Goal: Task Accomplishment & Management: Use online tool/utility

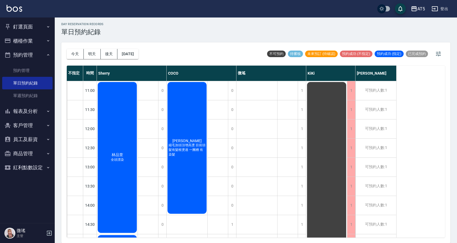
scroll to position [28, 0]
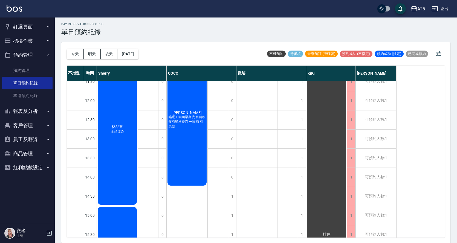
click at [33, 127] on button "客戶管理" at bounding box center [27, 126] width 50 height 14
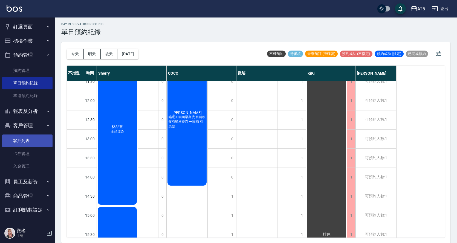
click at [16, 142] on link "客戶列表" at bounding box center [27, 141] width 50 height 13
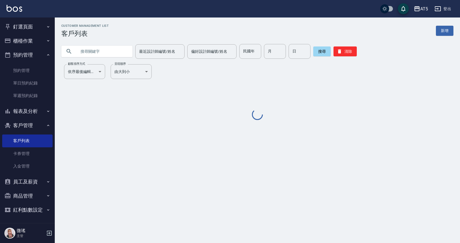
click at [110, 52] on input "text" at bounding box center [102, 51] width 51 height 15
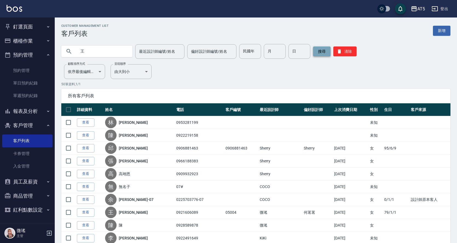
type input "王"
click at [316, 49] on button "搜尋" at bounding box center [322, 52] width 18 height 10
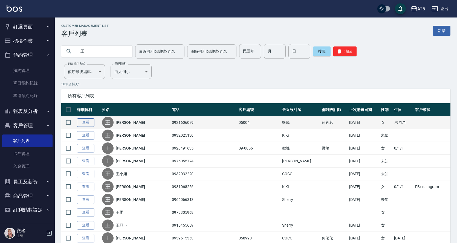
click at [84, 124] on link "查看" at bounding box center [86, 123] width 18 height 8
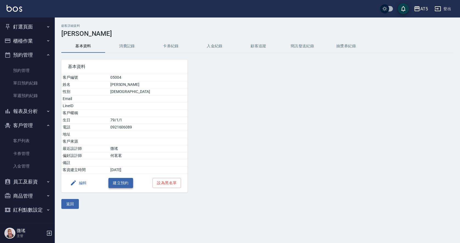
click at [126, 184] on button "建立預約" at bounding box center [120, 183] width 25 height 10
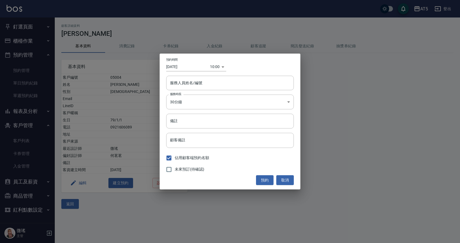
click at [183, 65] on input "[DATE]" at bounding box center [188, 66] width 44 height 9
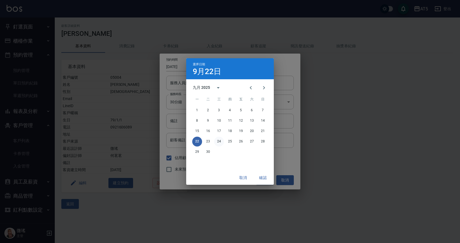
click at [220, 142] on button "24" at bounding box center [219, 142] width 10 height 10
type input "[DATE]"
type input "1758679200000"
click at [266, 179] on button "確認" at bounding box center [263, 178] width 18 height 10
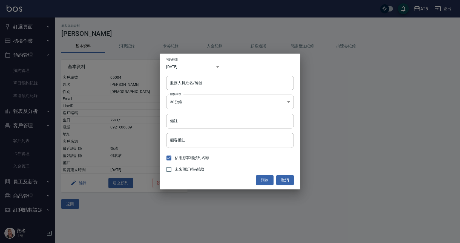
click at [218, 66] on div "​ 1758679200000" at bounding box center [215, 66] width 11 height 9
click at [193, 67] on input "[DATE]" at bounding box center [188, 66] width 44 height 9
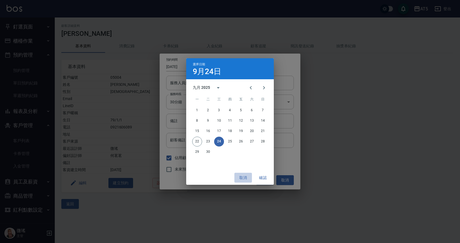
click at [241, 179] on button "取消" at bounding box center [243, 178] width 18 height 10
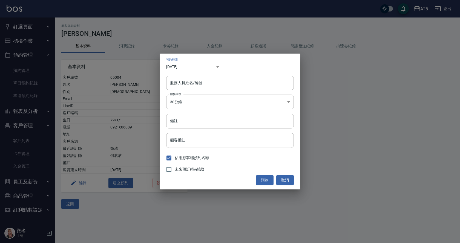
click at [219, 67] on div "​ 1758679200000" at bounding box center [215, 66] width 11 height 9
click at [218, 66] on div "​ 1758679200000" at bounding box center [215, 66] width 11 height 9
click at [214, 66] on body "AT5 登出 釘選頁面 打帳單 店家日報表 設計師日報表 設計師業績月報表 櫃檯作業 打帳單 帳單列表 現金收支登錄 高階收支登錄 材料自購登錄 每日結帳 排…" at bounding box center [230, 121] width 460 height 243
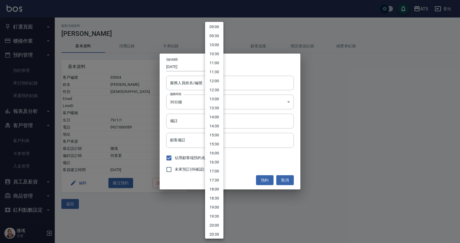
scroll to position [219, 0]
click at [216, 153] on li "19:00" at bounding box center [214, 152] width 18 height 9
type input "[DATE]"
type input "1758538800000"
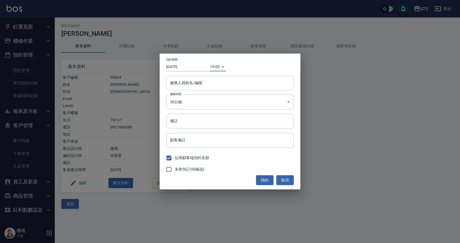
click at [185, 85] on div "服務人員姓名/編號 服務人員姓名/編號" at bounding box center [230, 83] width 128 height 15
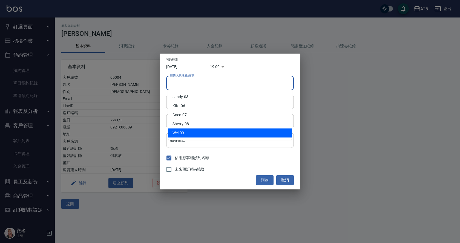
click at [180, 129] on div "Wei -09" at bounding box center [230, 133] width 124 height 9
type input "Wei-09"
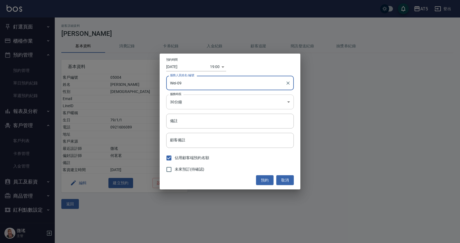
click at [189, 104] on body "AT5 登出 釘選頁面 打帳單 店家日報表 設計師日報表 設計師業績月報表 櫃檯作業 打帳單 帳單列表 現金收支登錄 高階收支登錄 材料自購登錄 每日結帳 排…" at bounding box center [230, 121] width 460 height 243
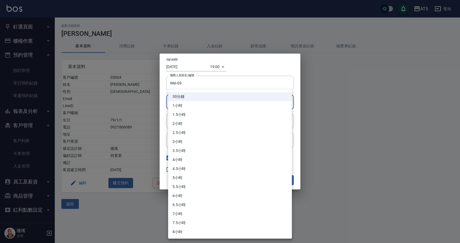
click at [191, 108] on li "1小時" at bounding box center [230, 105] width 124 height 9
type input "2"
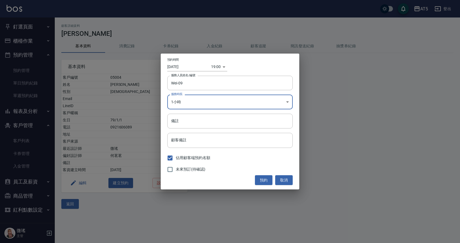
click at [186, 68] on input "[DATE]" at bounding box center [189, 66] width 44 height 9
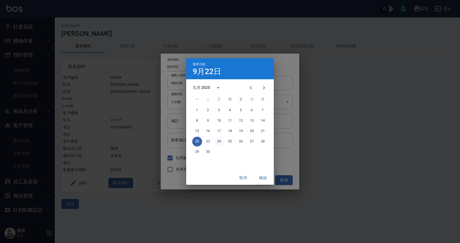
click at [220, 140] on button "24" at bounding box center [219, 142] width 10 height 10
type input "[DATE]"
type input "1758711600000"
click at [260, 177] on button "確認" at bounding box center [263, 178] width 18 height 10
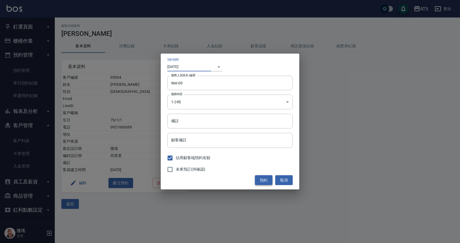
click at [260, 181] on button "預約" at bounding box center [264, 180] width 18 height 10
click at [260, 181] on div "預約 取消" at bounding box center [229, 180] width 125 height 10
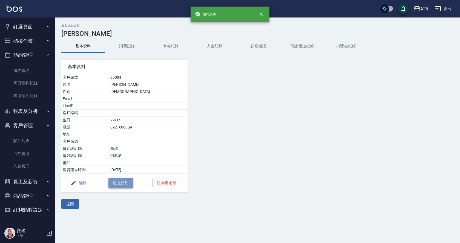
click at [123, 185] on button "建立預約" at bounding box center [120, 183] width 25 height 10
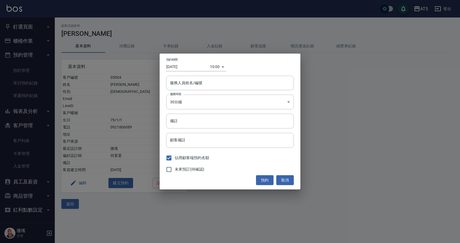
click at [223, 68] on div "10:00 1758506400000" at bounding box center [218, 66] width 16 height 9
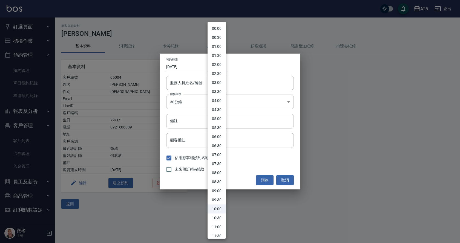
click at [212, 65] on body "AT5 登出 釘選頁面 打帳單 店家日報表 設計師日報表 設計師業績月報表 櫃檯作業 打帳單 帳單列表 現金收支登錄 高階收支登錄 材料自購登錄 每日結帳 排…" at bounding box center [230, 121] width 460 height 243
click at [221, 139] on li "18:30" at bounding box center [217, 141] width 18 height 9
type input "1758537000000"
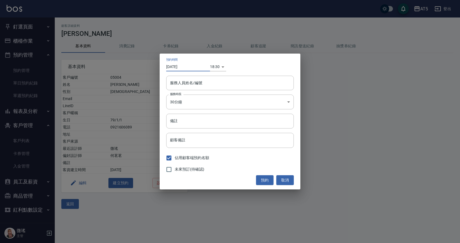
click at [188, 65] on input "[DATE]" at bounding box center [188, 66] width 44 height 9
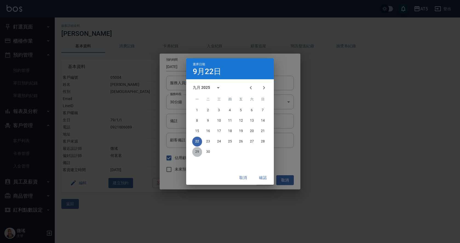
click at [198, 152] on button "29" at bounding box center [197, 152] width 10 height 10
type input "[DATE]"
type input "1759141800000"
click at [263, 177] on button "確認" at bounding box center [263, 178] width 18 height 10
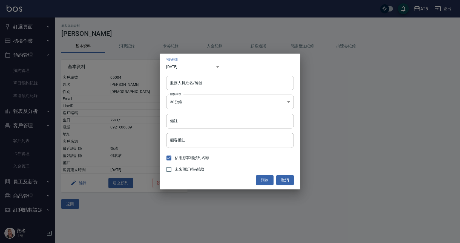
click at [197, 81] on input "服務人員姓名/編號" at bounding box center [230, 83] width 123 height 10
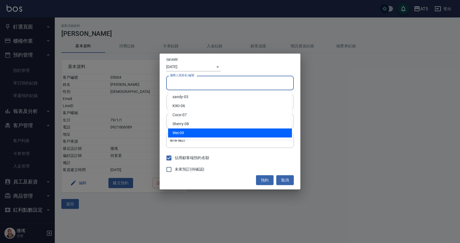
click at [190, 131] on div "Wei -09" at bounding box center [230, 133] width 124 height 9
type input "Wei-09"
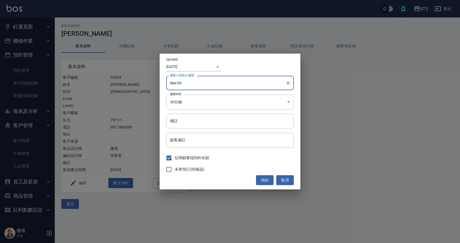
click at [217, 67] on div "​ 1759141800000" at bounding box center [215, 66] width 11 height 9
click at [204, 69] on input "[DATE]" at bounding box center [188, 66] width 44 height 9
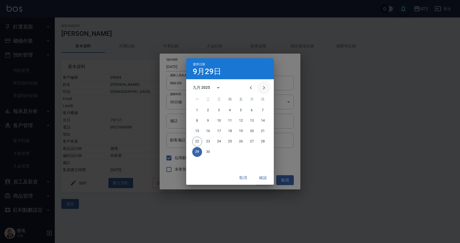
click at [264, 87] on icon "Next month" at bounding box center [264, 87] width 2 height 3
click at [197, 121] on button "6" at bounding box center [197, 121] width 10 height 10
type input "[DATE]"
type input "1759746600000"
click at [263, 178] on button "確認" at bounding box center [263, 178] width 18 height 10
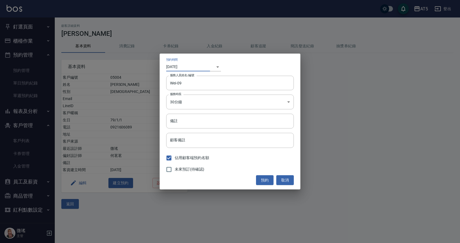
click at [214, 68] on body "AT5 登出 釘選頁面 打帳單 店家日報表 設計師日報表 設計師業績月報表 櫃檯作業 打帳單 帳單列表 現金收支登錄 高階收支登錄 材料自購登錄 每日結帳 排…" at bounding box center [230, 121] width 460 height 243
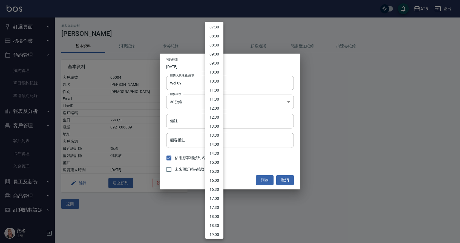
scroll to position [192, 0]
click at [216, 174] on li "18:30" at bounding box center [214, 171] width 18 height 9
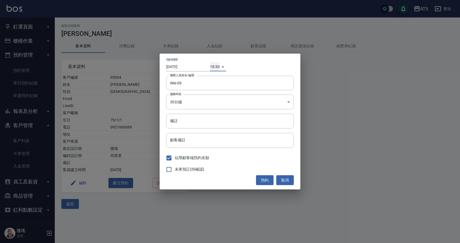
type input "[DATE]"
type input "1758537000000"
click at [171, 100] on body "AT5 登出 釘選頁面 打帳單 店家日報表 設計師日報表 設計師業績月報表 櫃檯作業 打帳單 帳單列表 現金收支登錄 高階收支登錄 材料自購登錄 每日結帳 排…" at bounding box center [230, 121] width 460 height 243
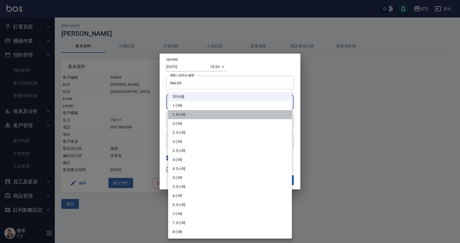
click at [183, 115] on li "1.5小時" at bounding box center [230, 114] width 124 height 9
type input "3"
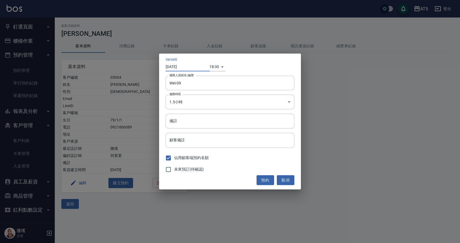
click at [187, 66] on input "[DATE]" at bounding box center [188, 66] width 44 height 9
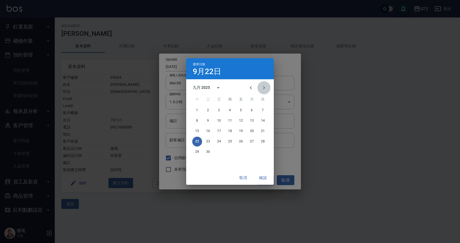
click at [265, 88] on icon "Next month" at bounding box center [264, 88] width 7 height 7
click at [197, 121] on button "6" at bounding box center [197, 121] width 10 height 10
type input "[DATE]"
type input "1759746600000"
click at [265, 177] on button "確認" at bounding box center [263, 178] width 18 height 10
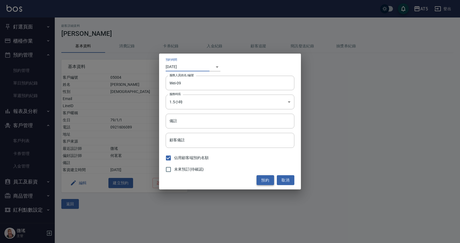
click at [264, 180] on button "預約" at bounding box center [266, 180] width 18 height 10
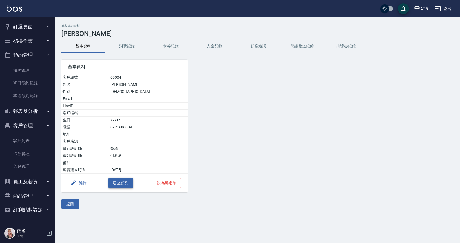
click at [126, 180] on button "建立預約" at bounding box center [120, 183] width 25 height 10
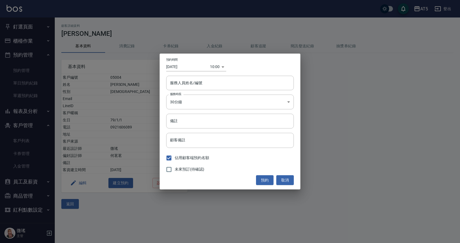
click at [184, 62] on div "預約時間 [DATE]" at bounding box center [188, 64] width 44 height 13
click at [216, 65] on body "AT5 登出 釘選頁面 打帳單 店家日報表 設計師日報表 設計師業績月報表 櫃檯作業 打帳單 帳單列表 現金收支登錄 高階收支登錄 材料自購登錄 每日結帳 排…" at bounding box center [230, 121] width 460 height 243
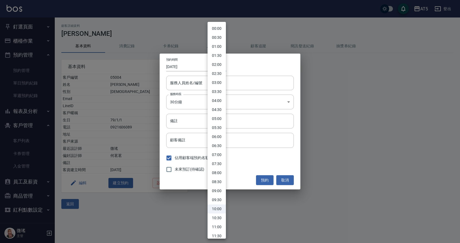
click at [216, 65] on li "02:00" at bounding box center [217, 64] width 18 height 9
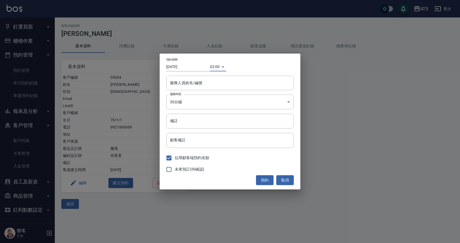
click at [211, 64] on body "AT5 登出 釘選頁面 打帳單 店家日報表 設計師日報表 設計師業績月報表 櫃檯作業 打帳單 帳單列表 現金收支登錄 高階收支登錄 材料自購登錄 每日結帳 排…" at bounding box center [230, 121] width 460 height 243
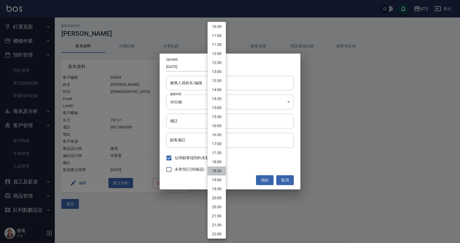
click at [217, 171] on li "18:30" at bounding box center [217, 171] width 18 height 9
type input "1758537000000"
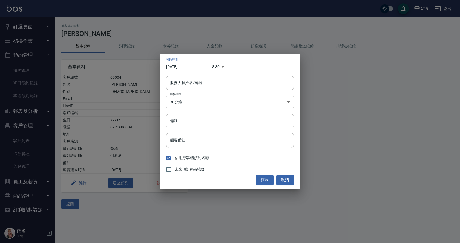
click at [184, 67] on input "[DATE]" at bounding box center [188, 66] width 44 height 9
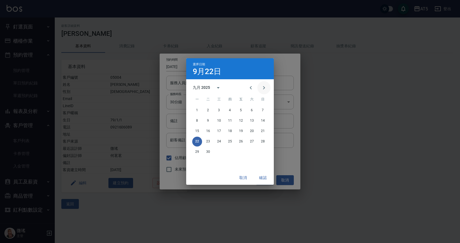
click at [264, 88] on icon "Next month" at bounding box center [264, 87] width 2 height 3
click at [263, 120] on button "12" at bounding box center [263, 121] width 10 height 10
type input "[DATE]"
type input "1760265000000"
click at [263, 177] on button "確認" at bounding box center [263, 178] width 18 height 10
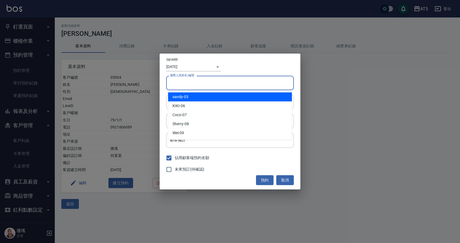
click at [214, 82] on input "服務人員姓名/編號" at bounding box center [230, 83] width 123 height 10
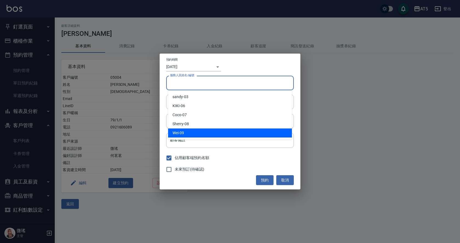
click at [180, 132] on div "Wei -09" at bounding box center [230, 133] width 124 height 9
type input "Wei-09"
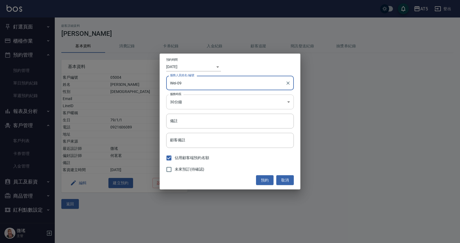
click at [184, 104] on body "AT5 登出 釘選頁面 打帳單 店家日報表 設計師日報表 設計師業績月報表 櫃檯作業 打帳單 帳單列表 現金收支登錄 高階收支登錄 材料自購登錄 每日結帳 排…" at bounding box center [230, 121] width 460 height 243
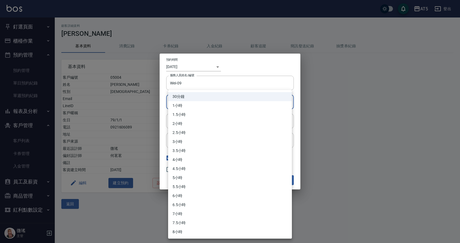
click at [187, 117] on li "1.5小時" at bounding box center [230, 114] width 124 height 9
type input "3"
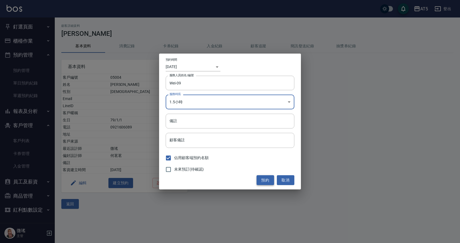
click at [263, 179] on button "預約" at bounding box center [266, 180] width 18 height 10
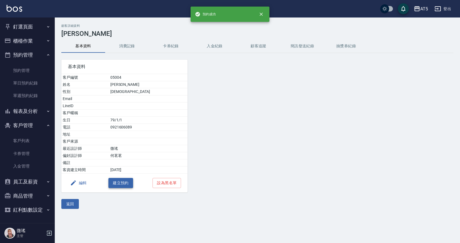
click at [123, 182] on button "建立預約" at bounding box center [120, 183] width 25 height 10
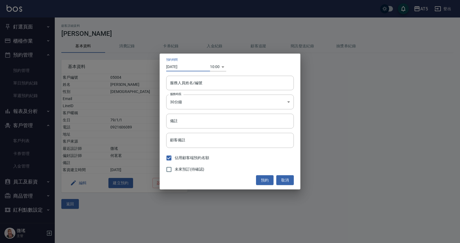
click at [187, 68] on input "[DATE]" at bounding box center [188, 66] width 44 height 9
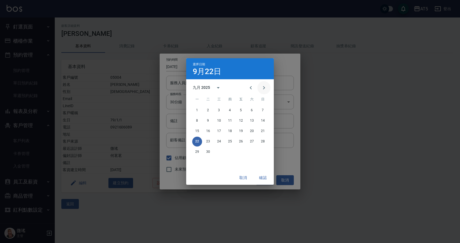
click at [262, 87] on icon "Next month" at bounding box center [264, 88] width 7 height 7
click at [261, 140] on button "26" at bounding box center [263, 142] width 10 height 10
type input "[DATE]"
type input "1761444000000"
click at [264, 176] on button "確認" at bounding box center [263, 178] width 18 height 10
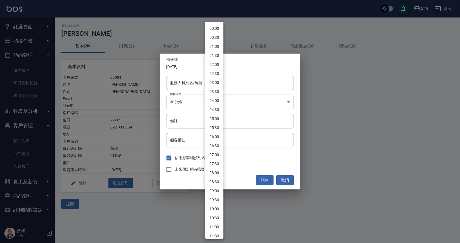
click at [212, 69] on body "AT5 登出 釘選頁面 打帳單 店家日報表 設計師日報表 設計師業績月報表 櫃檯作業 打帳單 帳單列表 現金收支登錄 高階收支登錄 材料自購登錄 每日結帳 排…" at bounding box center [230, 121] width 460 height 243
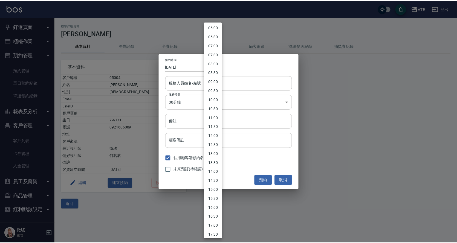
scroll to position [164, 0]
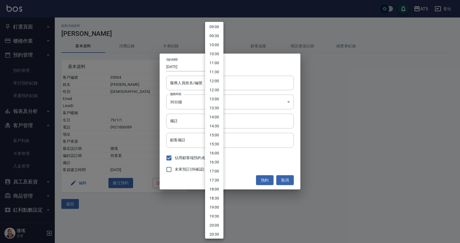
click at [218, 197] on li "18:30" at bounding box center [214, 198] width 18 height 9
type input "[DATE]"
type input "1758537000000"
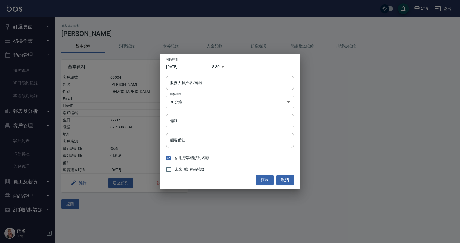
click at [191, 102] on body "AT5 登出 釘選頁面 打帳單 店家日報表 設計師日報表 設計師業績月報表 櫃檯作業 打帳單 帳單列表 現金收支登錄 高階收支登錄 材料自購登錄 每日結帳 排…" at bounding box center [230, 121] width 460 height 243
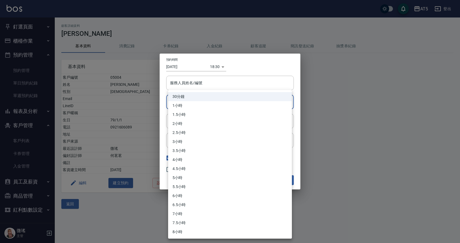
click at [184, 113] on li "1.5小時" at bounding box center [230, 114] width 124 height 9
type input "3"
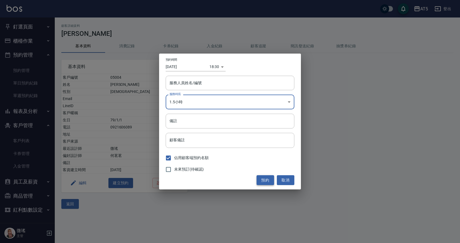
click at [264, 183] on button "預約" at bounding box center [266, 180] width 18 height 10
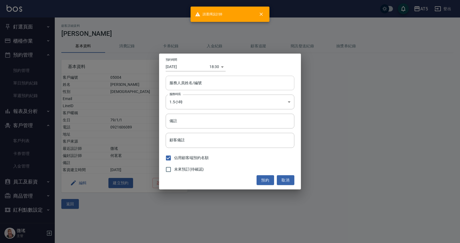
click at [197, 83] on input "服務人員姓名/編號" at bounding box center [230, 83] width 124 height 10
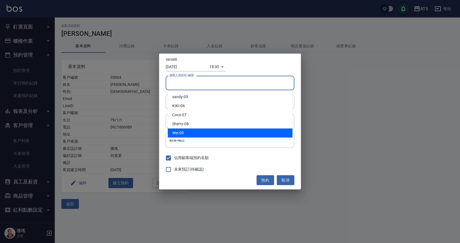
click at [188, 132] on div "Wei -09" at bounding box center [230, 133] width 125 height 9
type input "Wei-09"
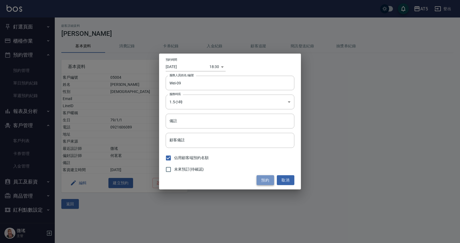
click at [265, 178] on button "預約" at bounding box center [266, 180] width 18 height 10
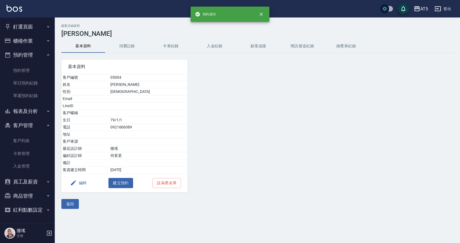
click at [18, 28] on button "釘選頁面" at bounding box center [27, 27] width 50 height 14
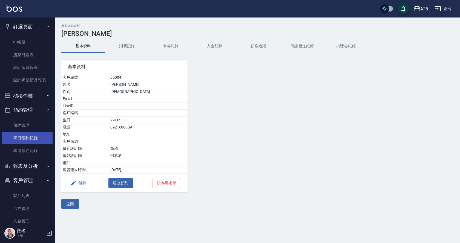
click at [23, 136] on link "單日預約紀錄" at bounding box center [27, 138] width 50 height 13
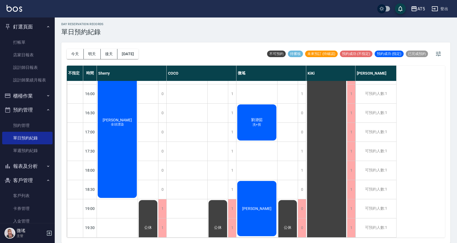
scroll to position [192, 0]
click at [263, 207] on span "[PERSON_NAME]" at bounding box center [256, 209] width 31 height 4
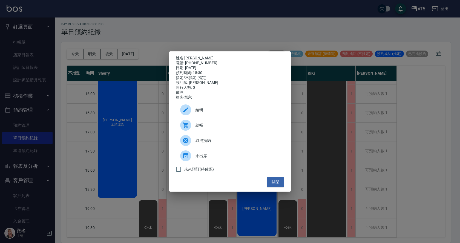
click at [214, 146] on div "取消預約" at bounding box center [230, 140] width 108 height 15
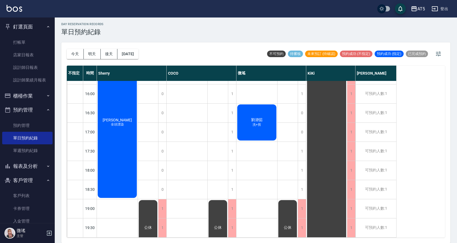
scroll to position [110, 0]
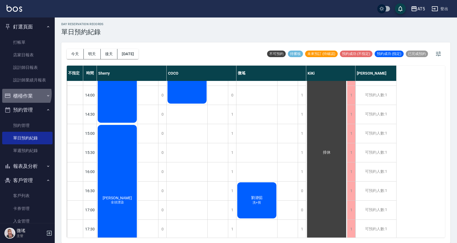
click at [24, 94] on button "櫃檯作業" at bounding box center [27, 96] width 50 height 14
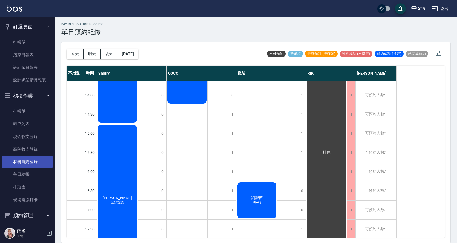
click at [33, 165] on link "材料自購登錄" at bounding box center [27, 162] width 50 height 13
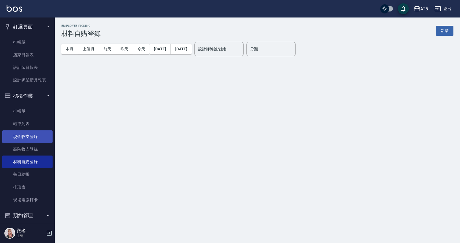
click at [36, 137] on link "現金收支登錄" at bounding box center [27, 137] width 50 height 13
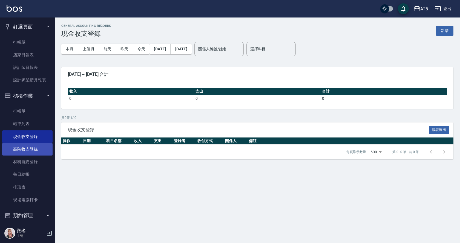
click at [33, 153] on link "高階收支登錄" at bounding box center [27, 149] width 50 height 13
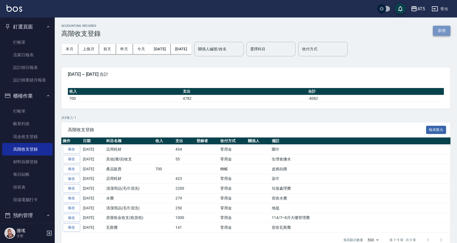
click at [440, 26] on button "新增" at bounding box center [442, 31] width 18 height 10
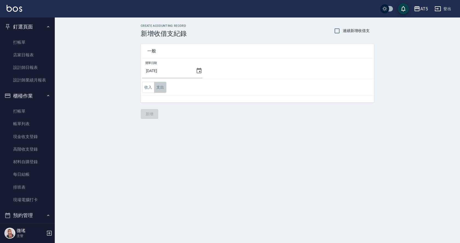
click at [163, 87] on button "支出" at bounding box center [160, 87] width 12 height 11
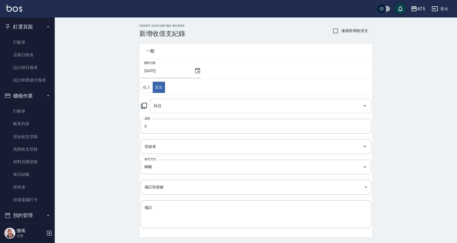
click at [171, 101] on input "科目" at bounding box center [256, 106] width 208 height 10
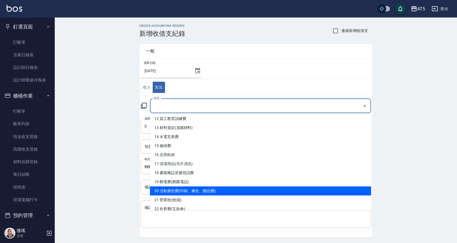
scroll to position [192, 0]
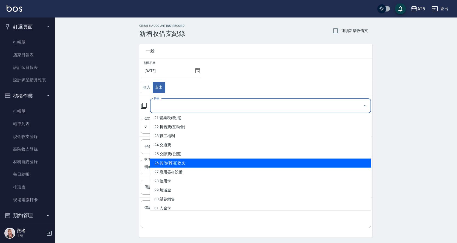
click at [182, 166] on li "26 其他(雜項)收支" at bounding box center [260, 163] width 221 height 9
type input "26 其他(雜項)收支"
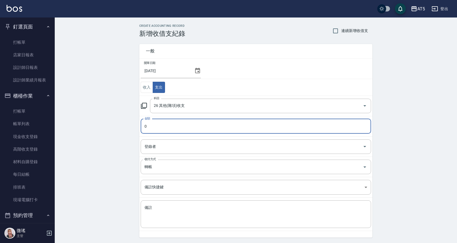
click at [158, 124] on input "0" at bounding box center [256, 126] width 231 height 15
type input "030"
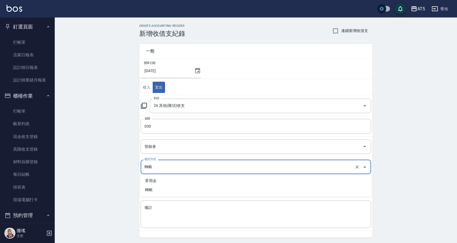
click at [179, 170] on input "轉帳" at bounding box center [248, 167] width 210 height 10
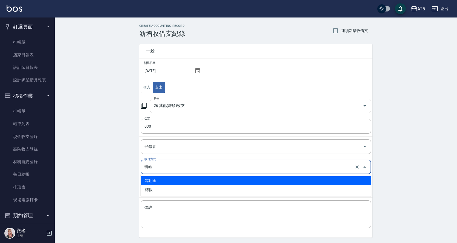
click at [165, 178] on li "零用金" at bounding box center [256, 181] width 231 height 9
type input "零用金"
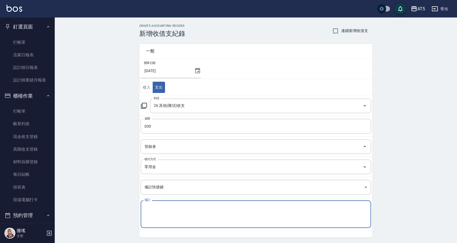
click at [158, 220] on textarea "備註" at bounding box center [256, 214] width 223 height 19
type textarea "g"
type textarea "傻"
type textarea "紗布"
click at [108, 201] on div "CREATE ACCOUNTING RECORD 新增收借支紀錄 連續新增收借支 一般 開單日期 [DATE] 收入 支出 科目 26 其他(雜項)收支 科目…" at bounding box center [256, 140] width 402 height 244
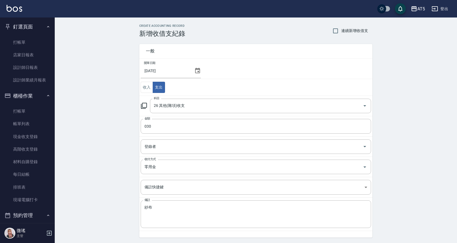
scroll to position [18, 0]
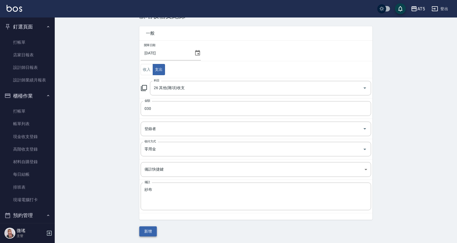
click at [146, 231] on button "新增" at bounding box center [148, 232] width 18 height 10
